Goal: Navigation & Orientation: Go to known website

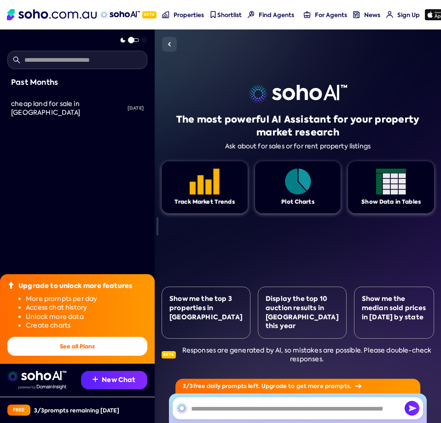
click at [130, 16] on img at bounding box center [119, 14] width 39 height 7
click at [61, 9] on img at bounding box center [52, 14] width 90 height 11
